Goal: Information Seeking & Learning: Learn about a topic

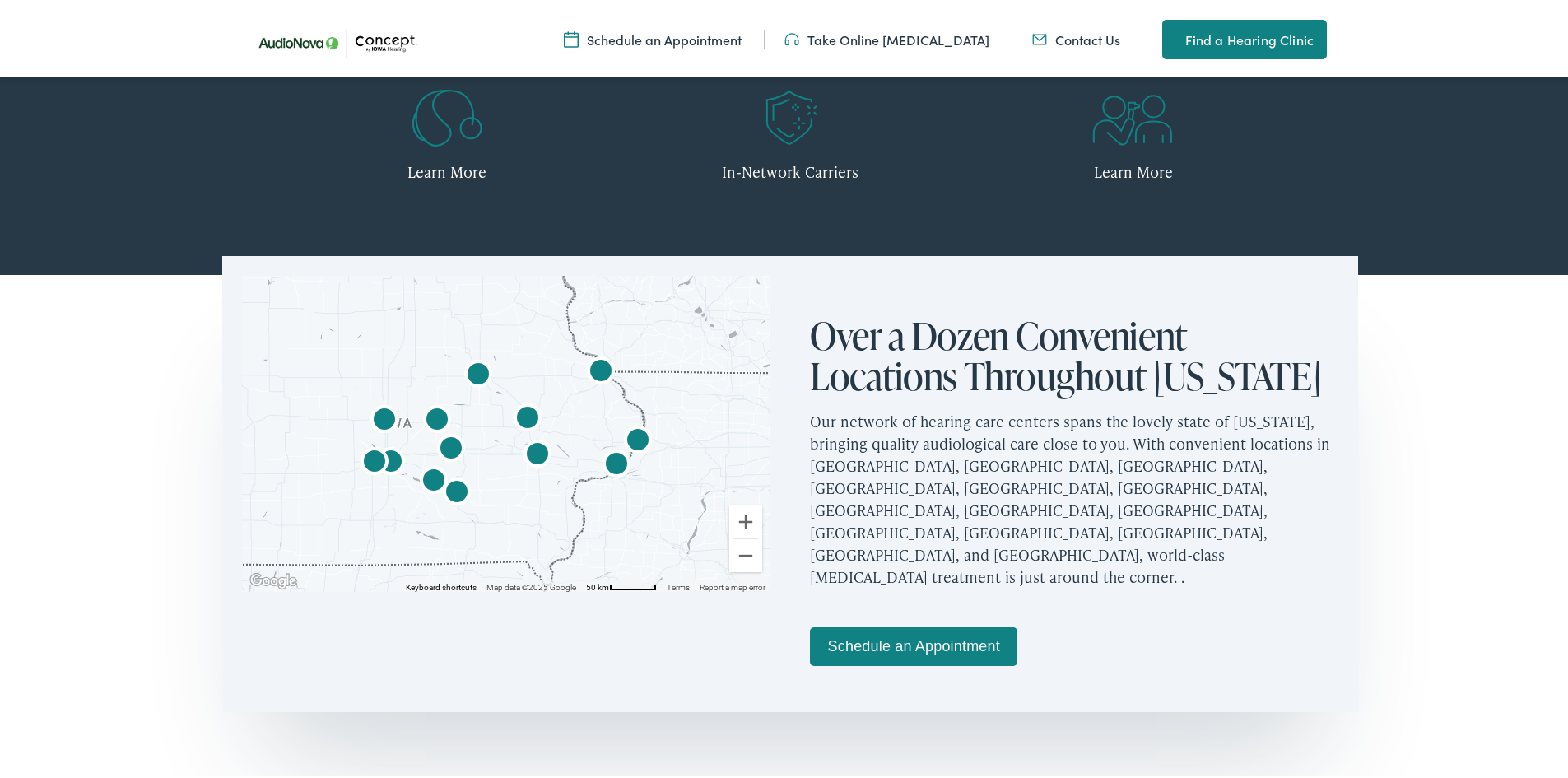
scroll to position [823, 0]
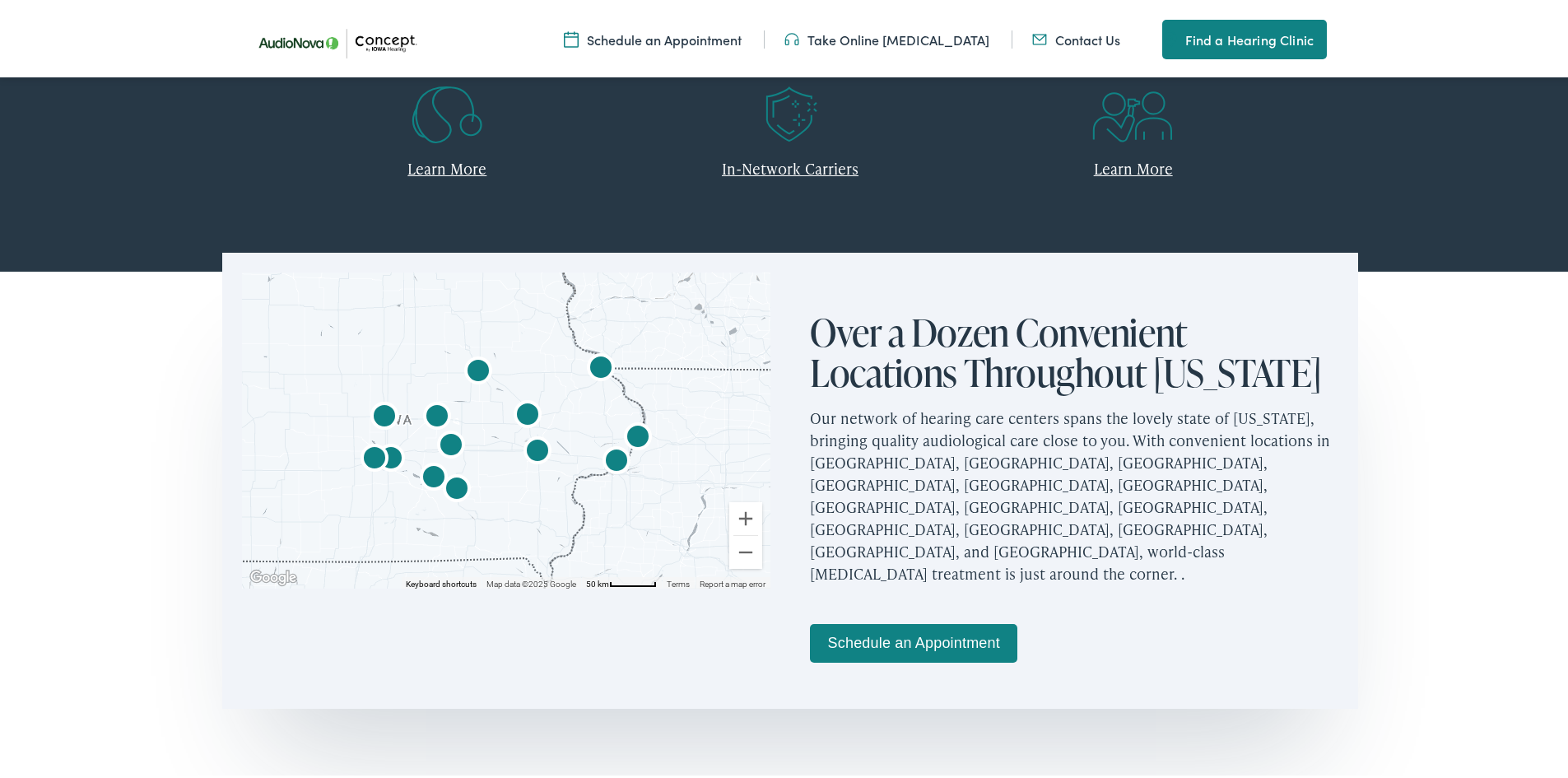
click at [521, 412] on img "AudioNova" at bounding box center [528, 414] width 40 height 40
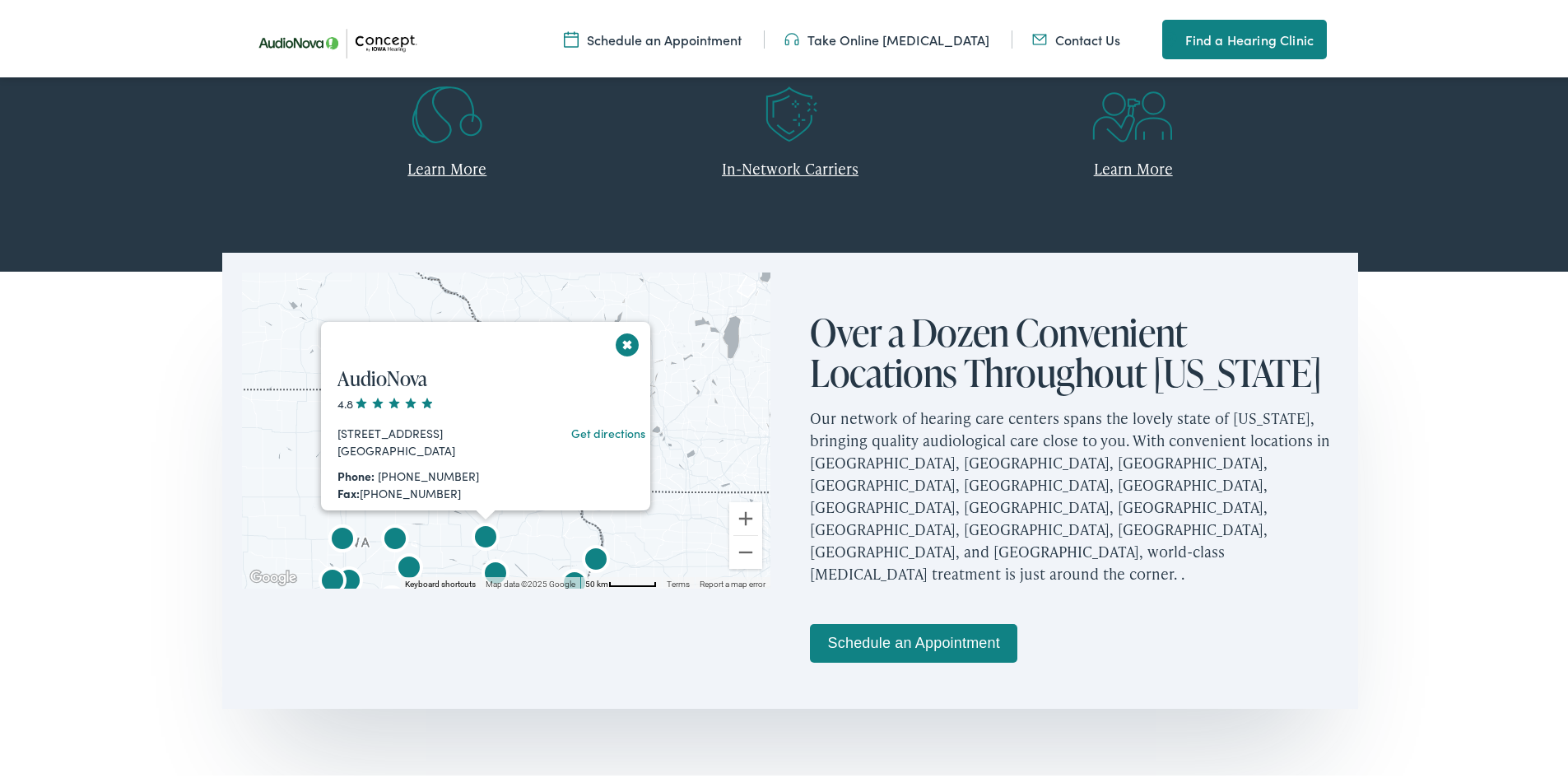
click at [628, 346] on button "Close" at bounding box center [627, 341] width 29 height 29
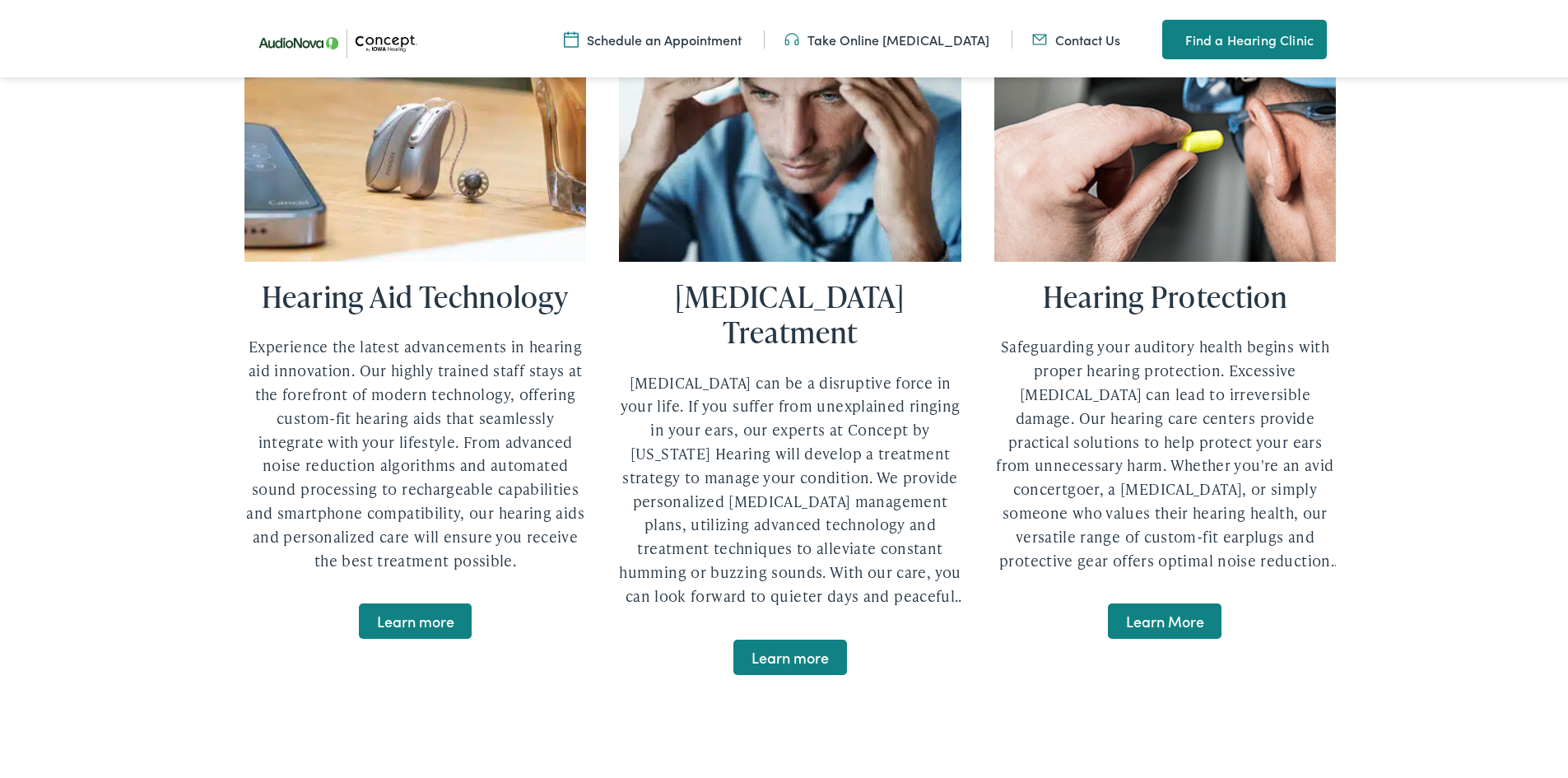
scroll to position [3376, 0]
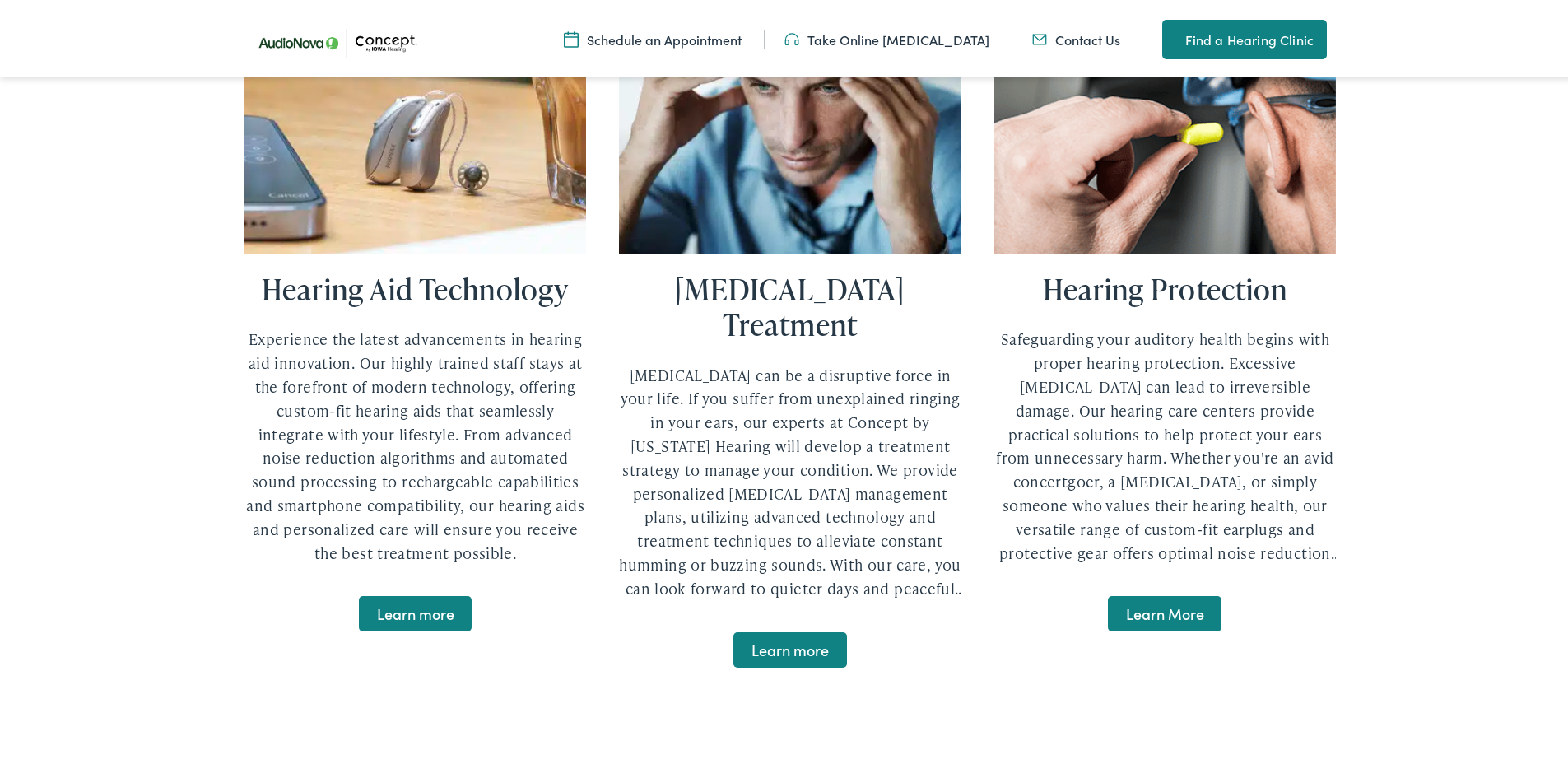
click at [376, 593] on span "Learn more" at bounding box center [415, 610] width 112 height 35
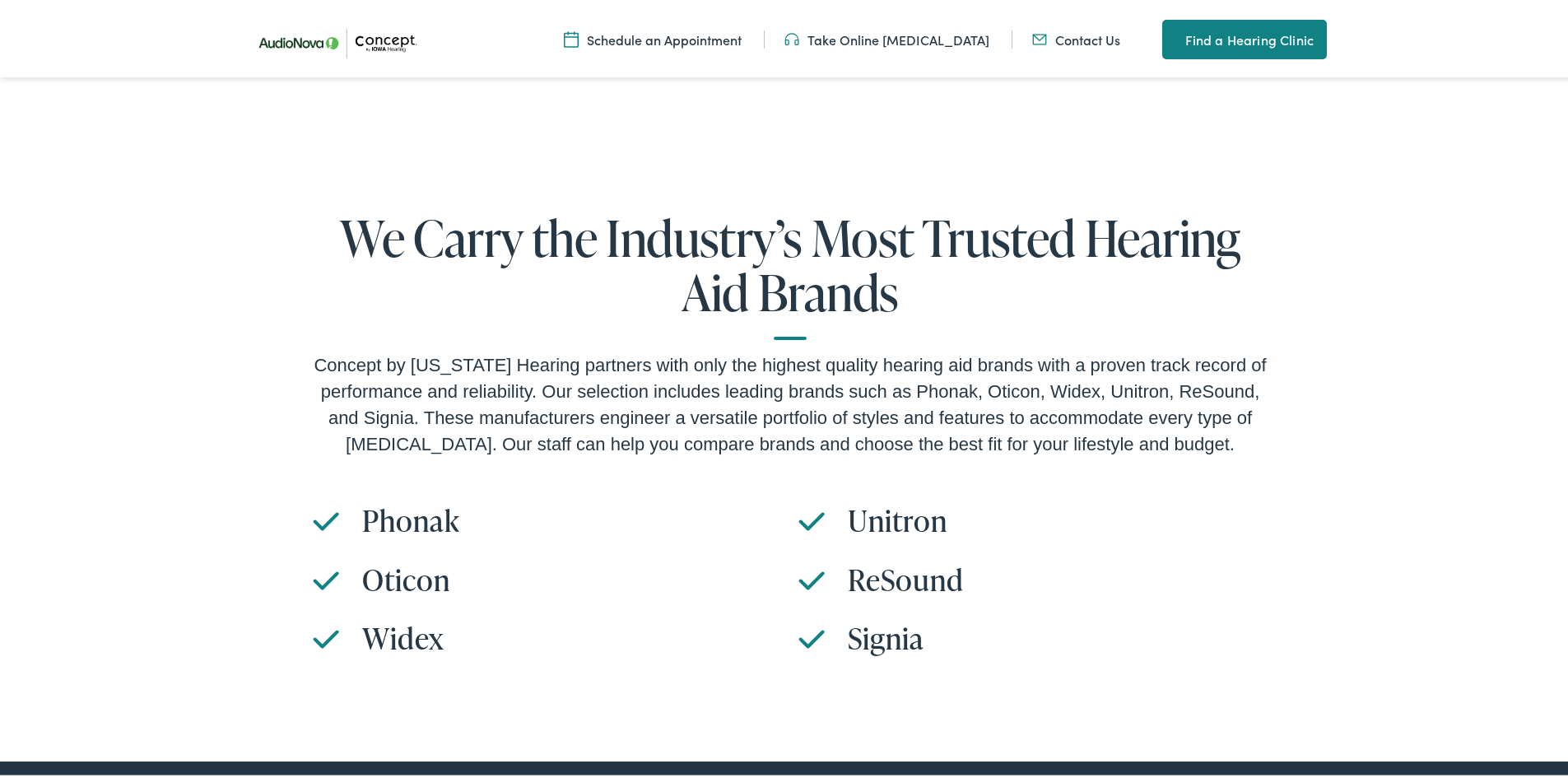
scroll to position [5269, 0]
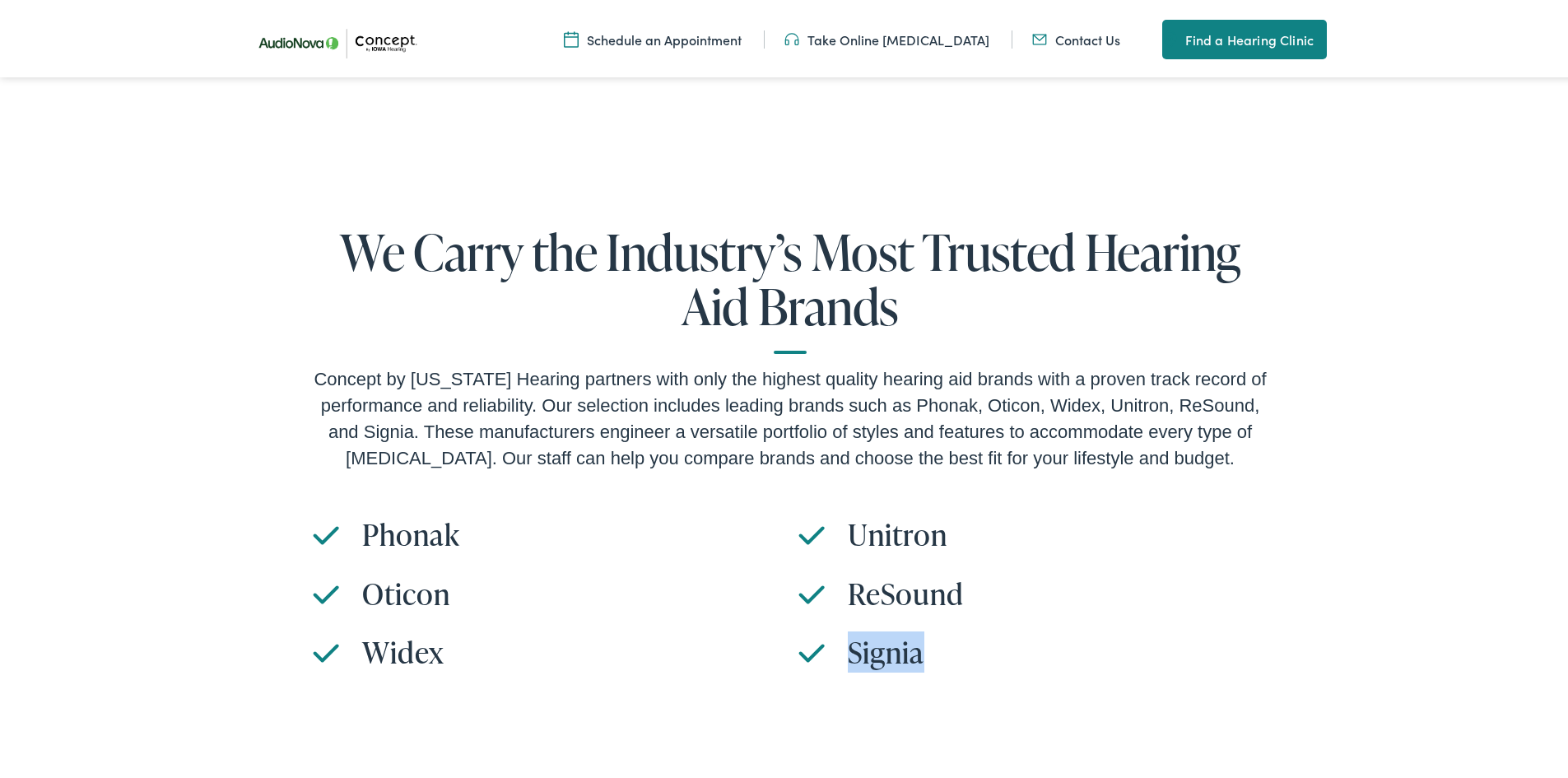
drag, startPoint x: 929, startPoint y: 602, endPoint x: 842, endPoint y: 602, distance: 87.0
click at [848, 632] on h3 "Signia" at bounding box center [1057, 649] width 419 height 35
